Goal: Task Accomplishment & Management: Use online tool/utility

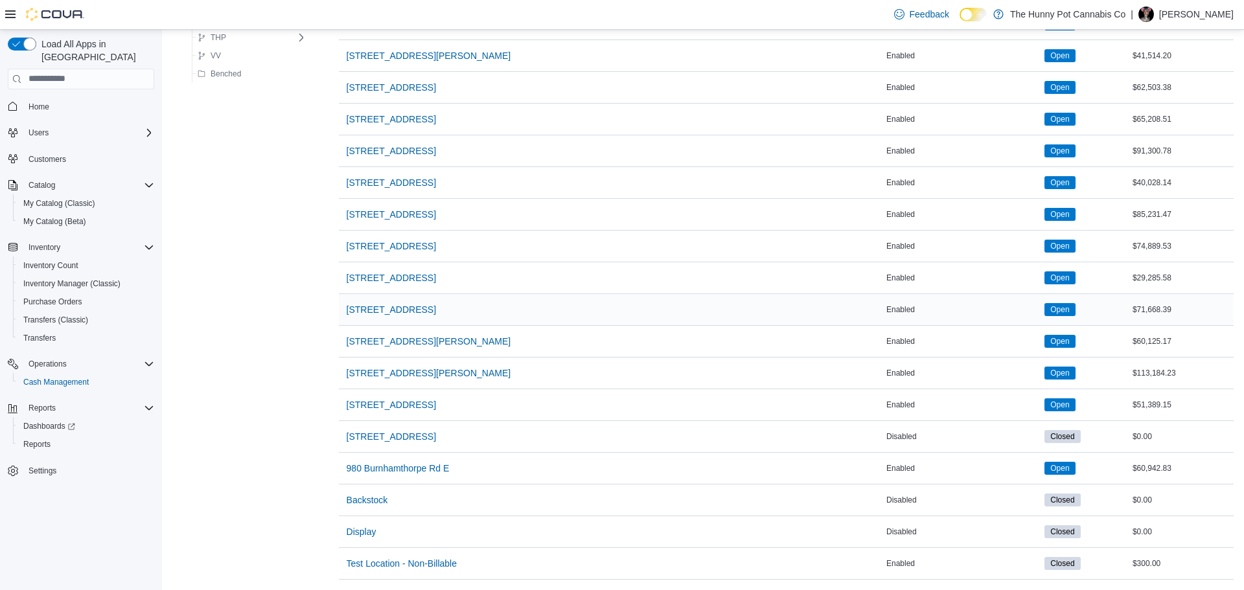
scroll to position [1025, 0]
click at [447, 461] on span "980 Burnhamthorpe Rd E" at bounding box center [398, 469] width 103 height 26
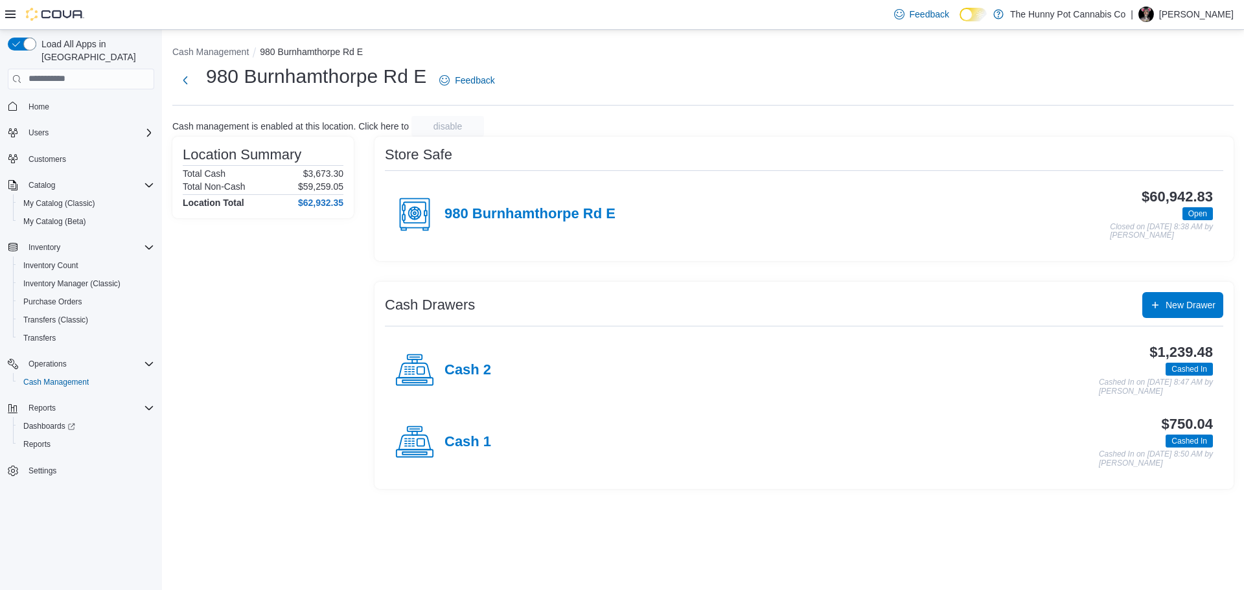
click at [465, 458] on div "Cash 1" at bounding box center [443, 442] width 96 height 39
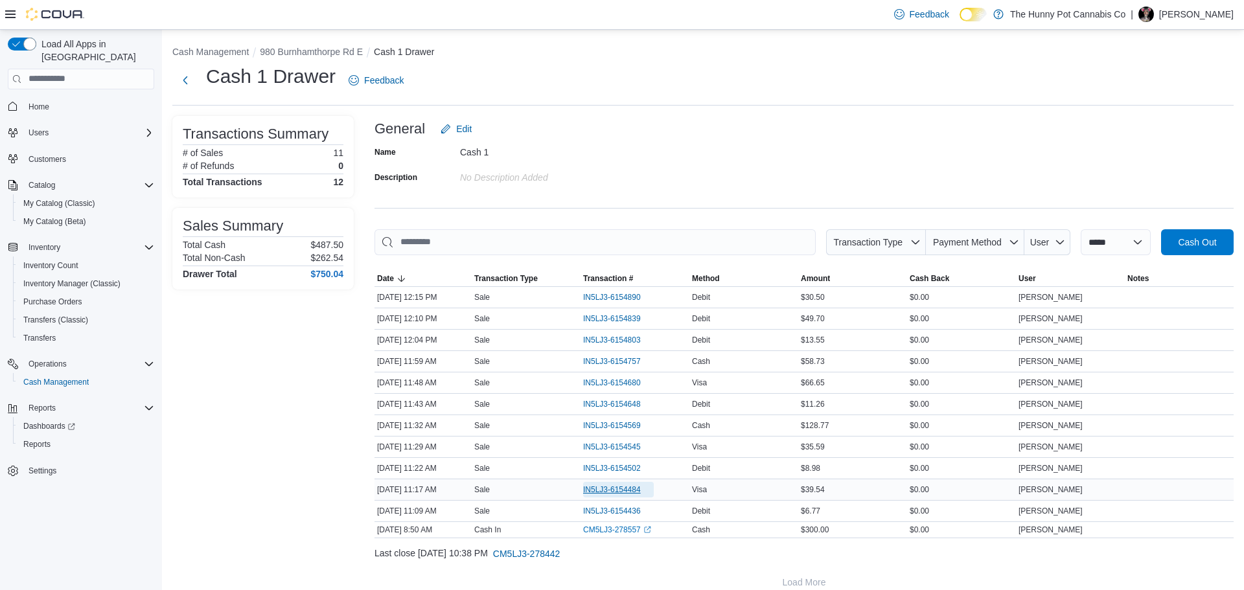
click at [638, 496] on span "IN5LJ3-6154484" at bounding box center [618, 490] width 71 height 16
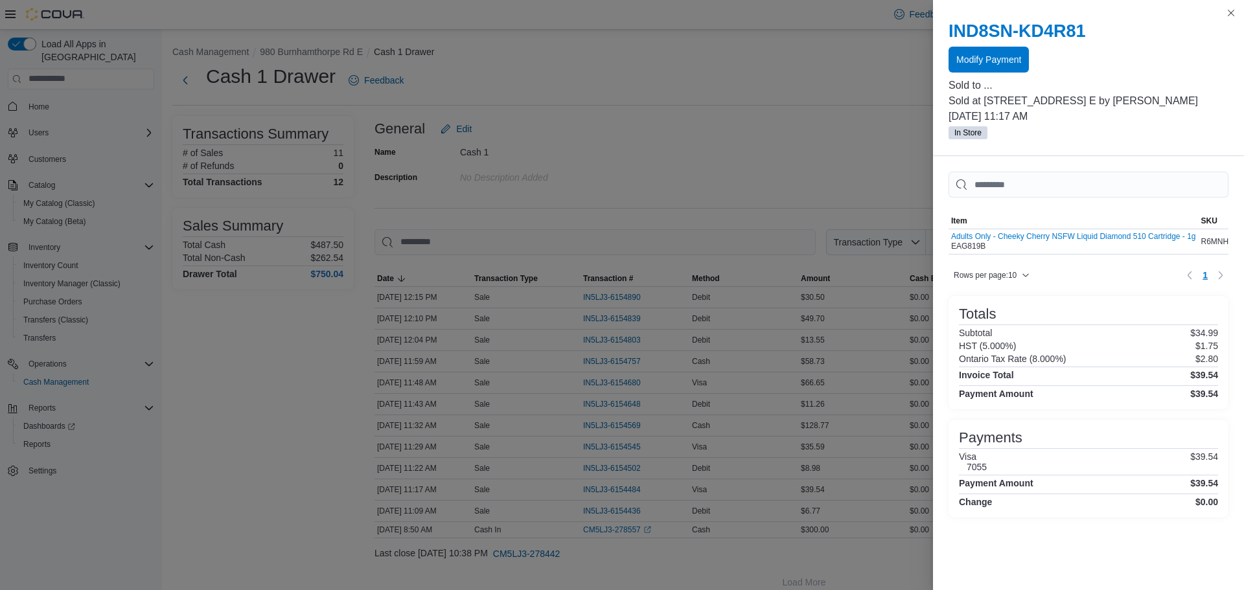
click at [1011, 73] on div at bounding box center [1089, 75] width 280 height 5
click at [1012, 70] on span "Modify Payment" at bounding box center [989, 59] width 65 height 26
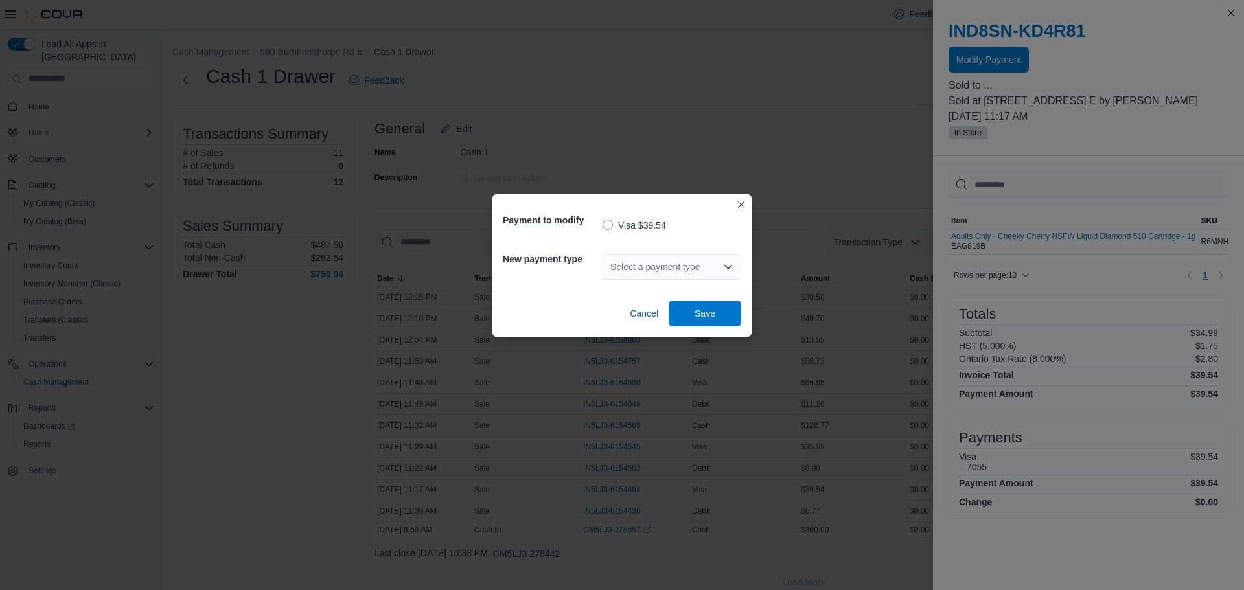
click at [659, 268] on div "Select a payment type" at bounding box center [672, 267] width 139 height 26
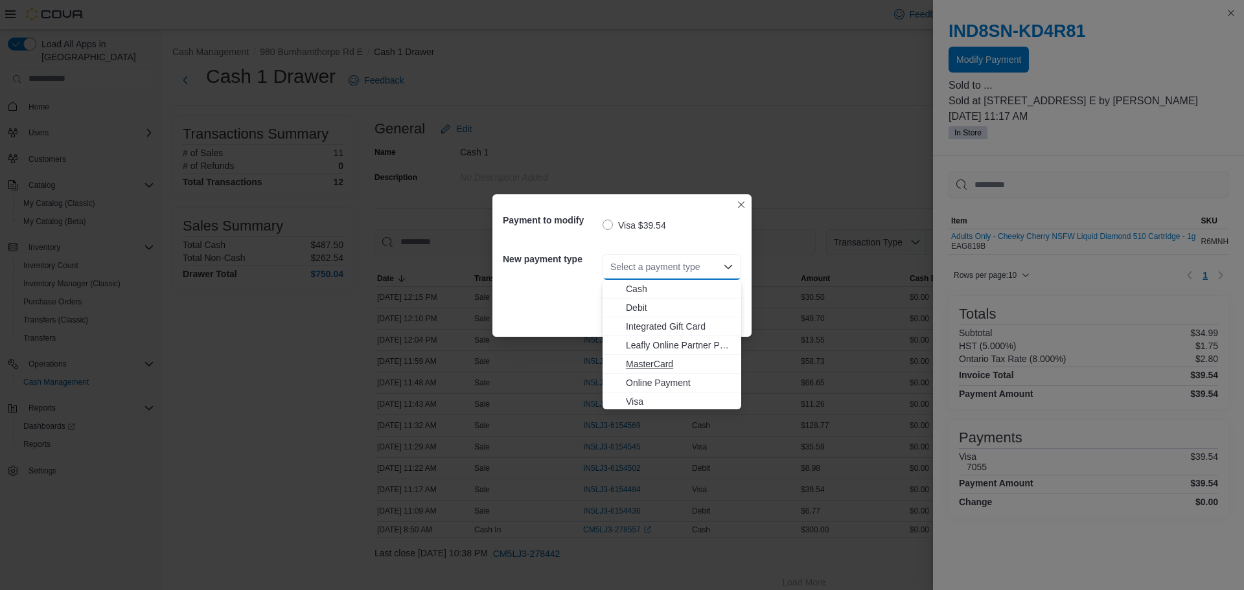
click at [655, 363] on span "MasterCard" at bounding box center [680, 364] width 108 height 13
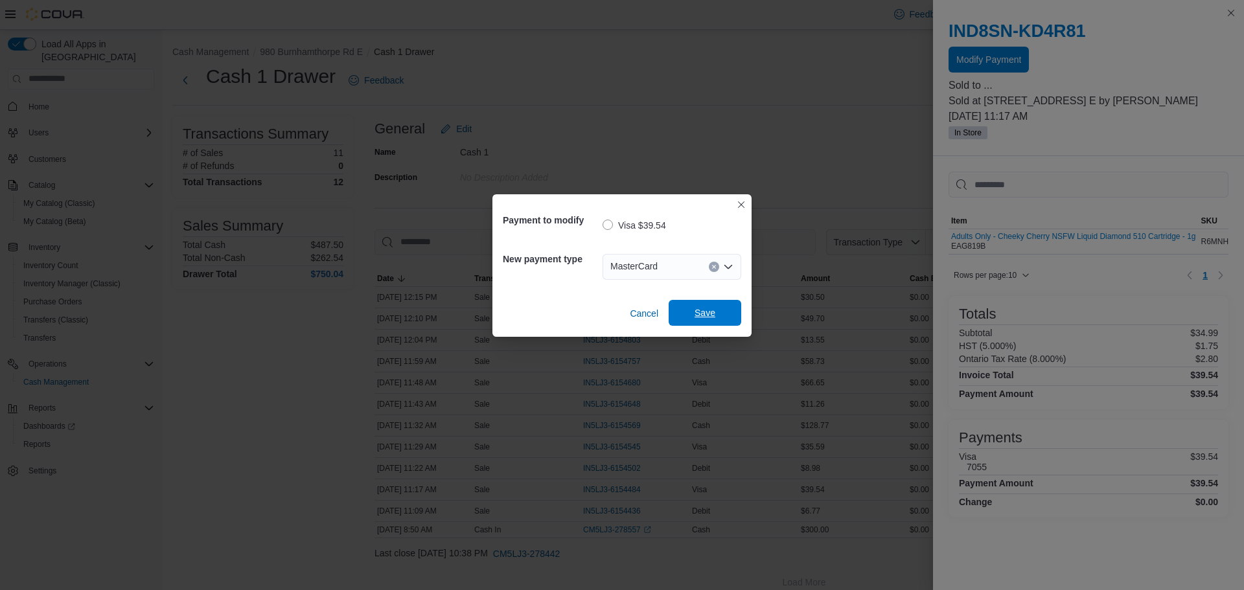
click at [683, 302] on span "Save" at bounding box center [705, 313] width 57 height 26
